Goal: Find specific page/section: Find specific page/section

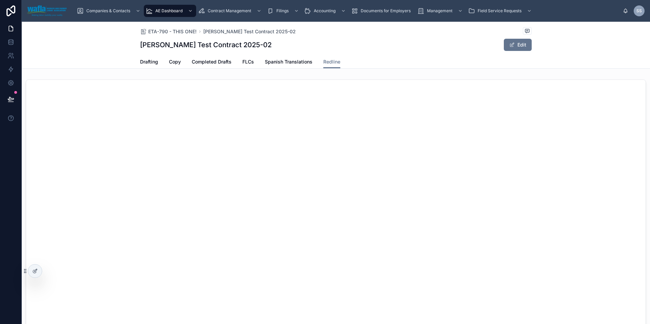
click at [147, 64] on span "Drafting" at bounding box center [149, 61] width 18 height 7
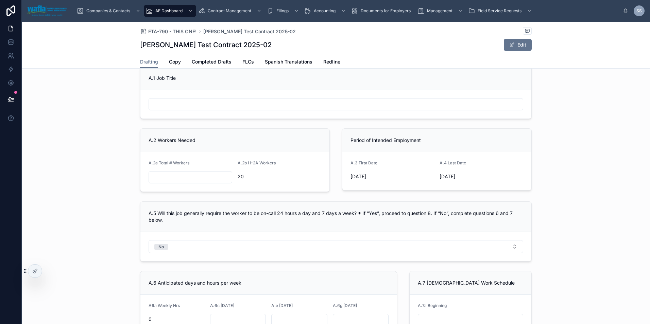
scroll to position [102, 0]
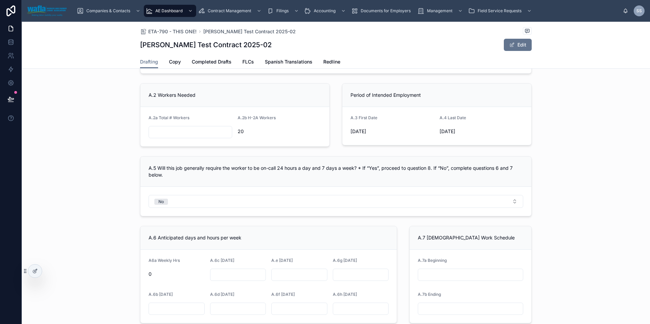
click at [333, 64] on span "Redline" at bounding box center [331, 61] width 17 height 7
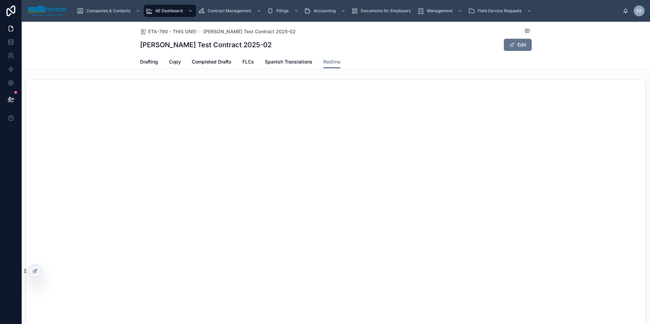
scroll to position [69, 0]
click at [150, 61] on span "Drafting" at bounding box center [149, 61] width 18 height 7
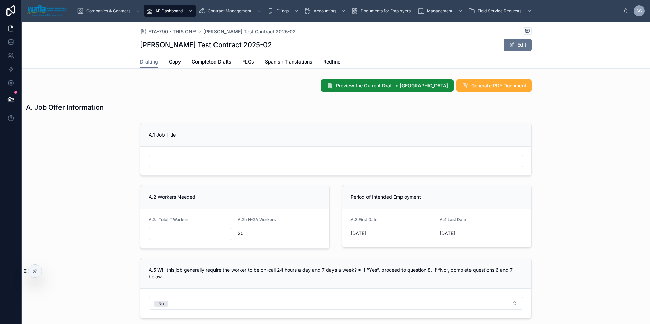
click at [333, 63] on span "Redline" at bounding box center [331, 61] width 17 height 7
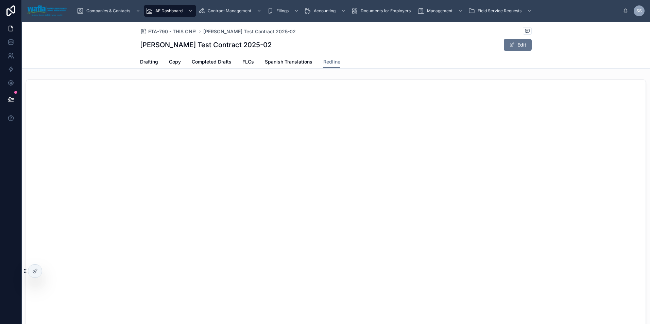
click at [142, 63] on span "Drafting" at bounding box center [149, 61] width 18 height 7
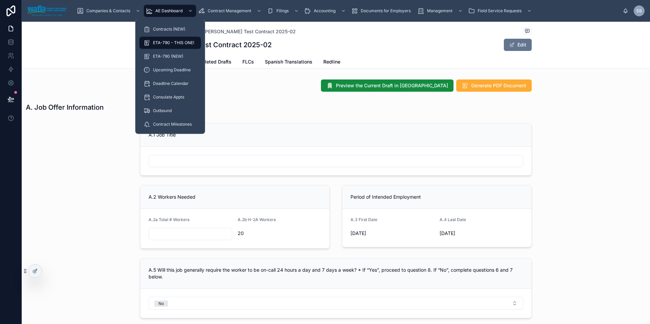
click at [164, 26] on div "Contracts (NEW)" at bounding box center [170, 29] width 53 height 11
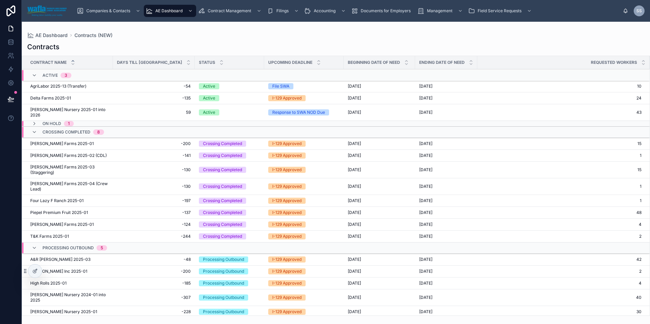
click at [47, 145] on span "[PERSON_NAME] Farms 2025-01" at bounding box center [62, 143] width 64 height 5
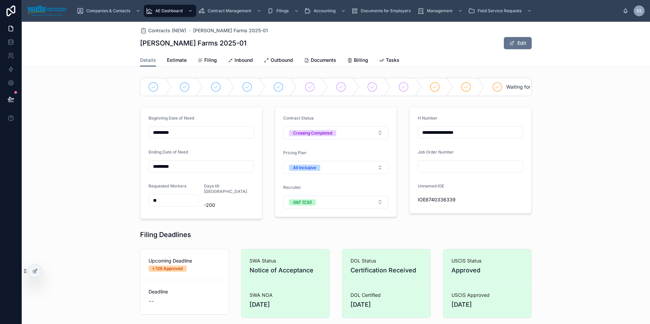
click at [206, 60] on span "Filing" at bounding box center [210, 60] width 13 height 7
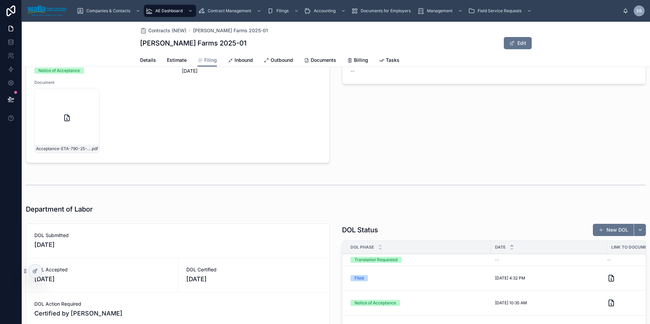
scroll to position [592, 0]
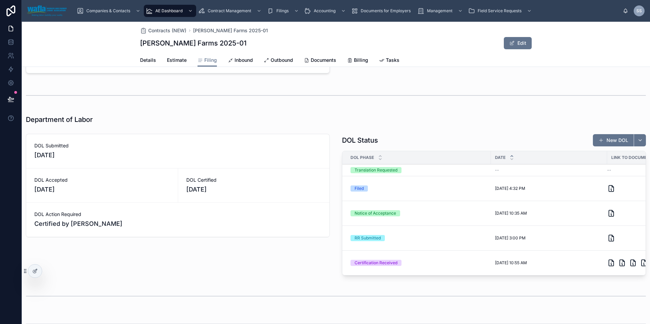
click at [299, 172] on div "DOL Certified [DATE]" at bounding box center [254, 186] width 152 height 34
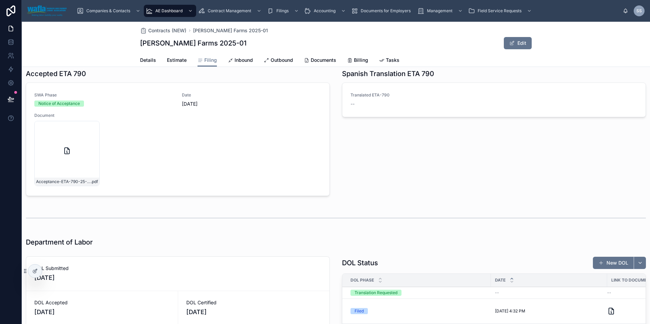
scroll to position [561, 0]
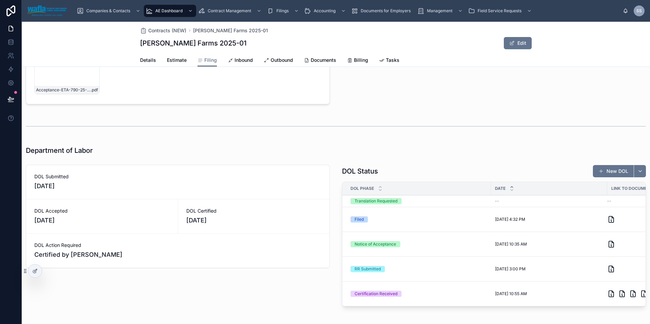
click at [235, 60] on span "Inbound" at bounding box center [244, 60] width 18 height 7
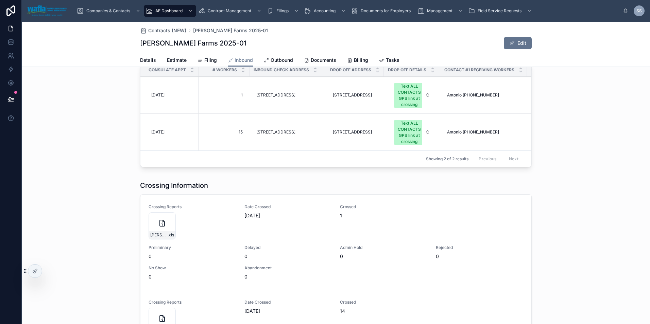
scroll to position [299, 0]
